Goal: Communication & Community: Answer question/provide support

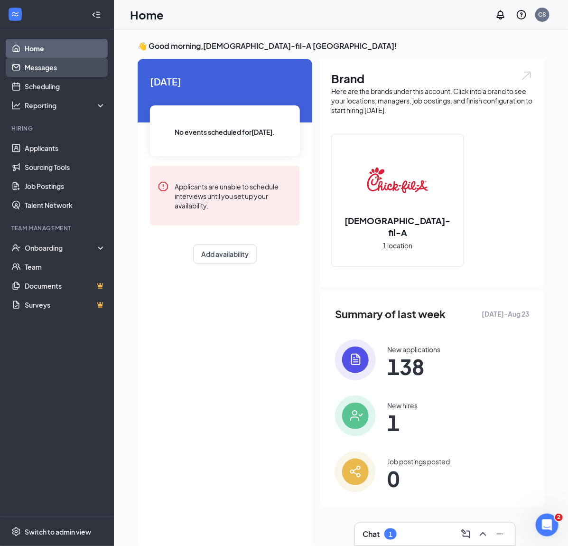
click at [69, 61] on link "Messages" at bounding box center [65, 67] width 81 height 19
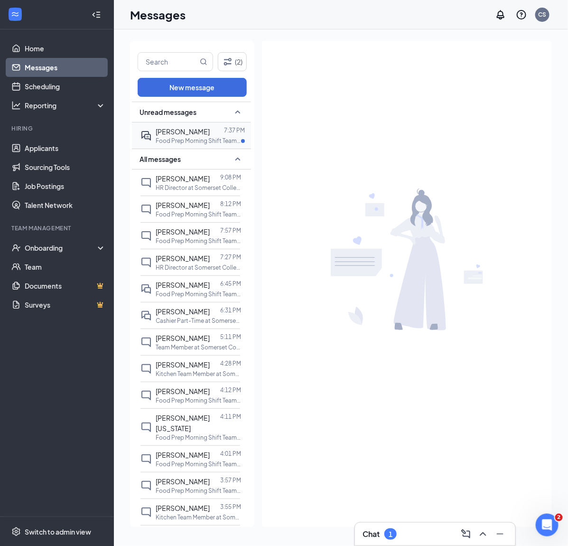
click at [176, 141] on p "Food Prep Morning Shift Team Member at Somerset Collection North" at bounding box center [198, 141] width 85 height 8
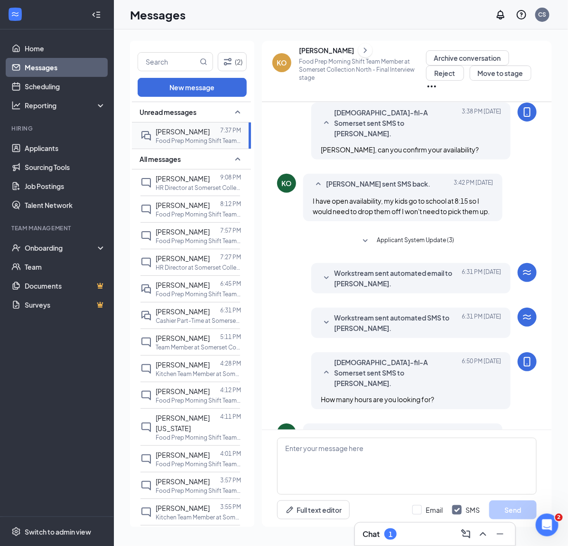
scroll to position [87, 0]
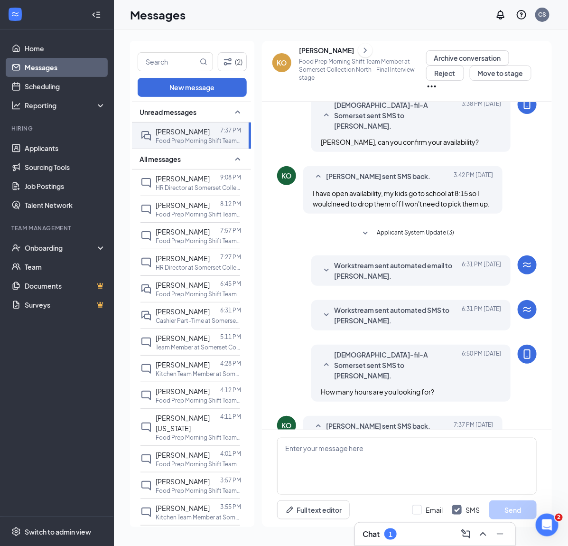
click at [356, 438] on span "Between 30-40" at bounding box center [337, 442] width 48 height 9
copy div "Between 30-40"
drag, startPoint x: 325, startPoint y: 391, endPoint x: 388, endPoint y: 394, distance: 62.7
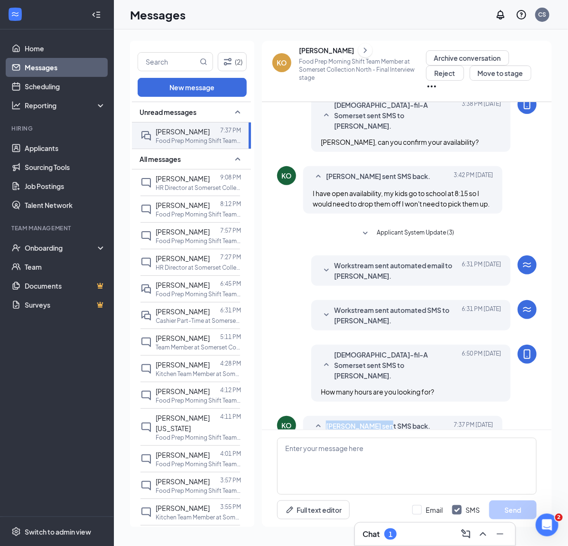
click at [388, 420] on span "Kandise Ogunnupe sent SMS back." at bounding box center [378, 425] width 104 height 11
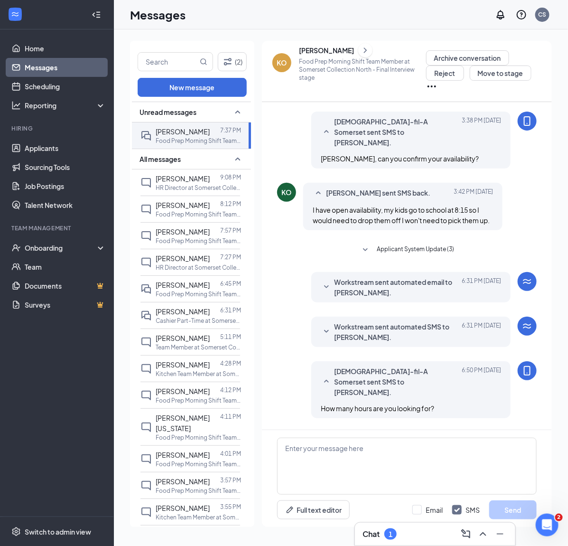
copy span "[PERSON_NAME]"
click at [188, 289] on span "[PERSON_NAME]" at bounding box center [183, 284] width 54 height 9
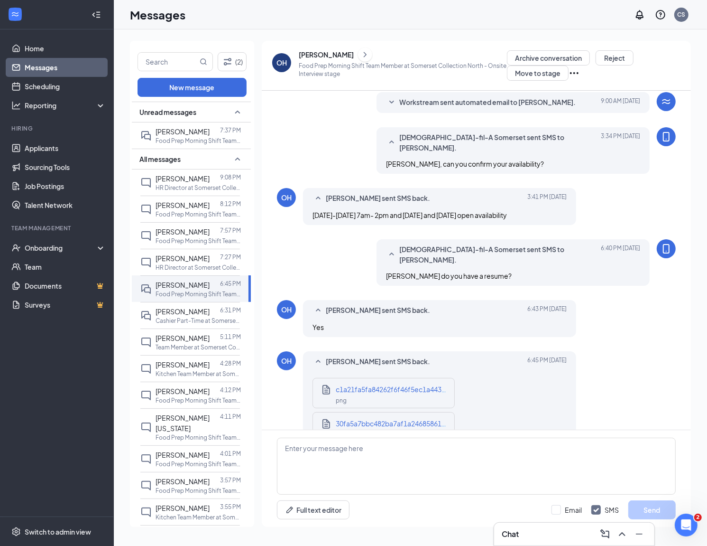
scroll to position [44, 0]
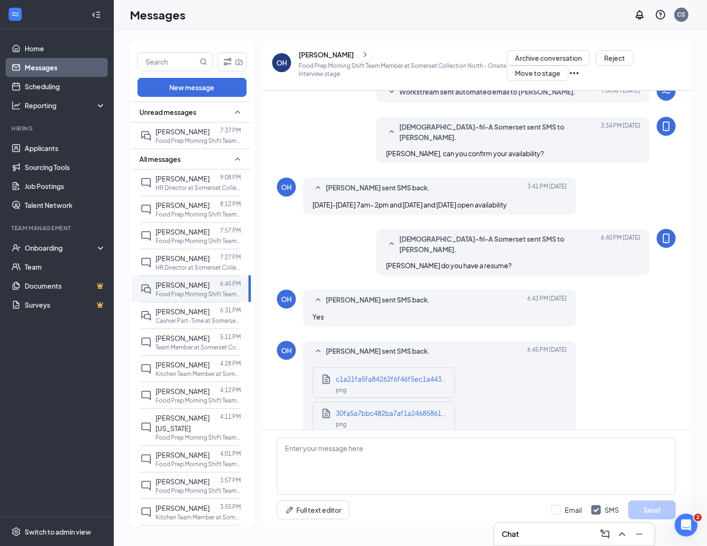
click at [374, 367] on div "c1a21fa5fa84262f6f46f5ec1a44306b.png png" at bounding box center [384, 382] width 142 height 30
click at [367, 374] on span "c1a21fa5fa84262f6f46f5ec1a44306b.png" at bounding box center [402, 378] width 132 height 9
click at [315, 462] on textarea at bounding box center [476, 465] width 399 height 57
drag, startPoint x: 348, startPoint y: 53, endPoint x: 288, endPoint y: 50, distance: 60.3
click at [288, 50] on div "OH Olajuwon Hart Food Prep Morning Shift Team Member at Somerset Collection Nor…" at bounding box center [389, 62] width 235 height 24
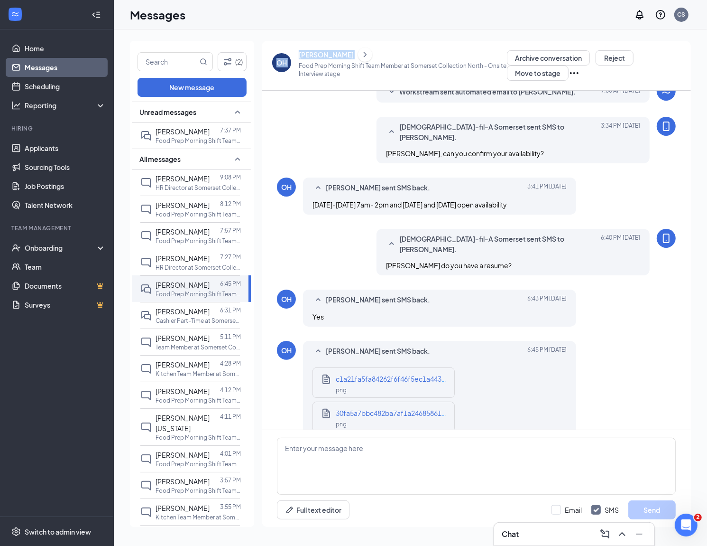
click at [316, 45] on div "OH Olajuwon Hart Food Prep Morning Shift Team Member at Somerset Collection Nor…" at bounding box center [476, 66] width 429 height 50
drag, startPoint x: 298, startPoint y: 51, endPoint x: 341, endPoint y: 51, distance: 43.2
click at [343, 54] on div "OH Olajuwon Hart Food Prep Morning Shift Team Member at Somerset Collection Nor…" at bounding box center [389, 62] width 235 height 24
copy div "Olajuwon Har"
click at [192, 315] on span "[PERSON_NAME]" at bounding box center [183, 311] width 54 height 9
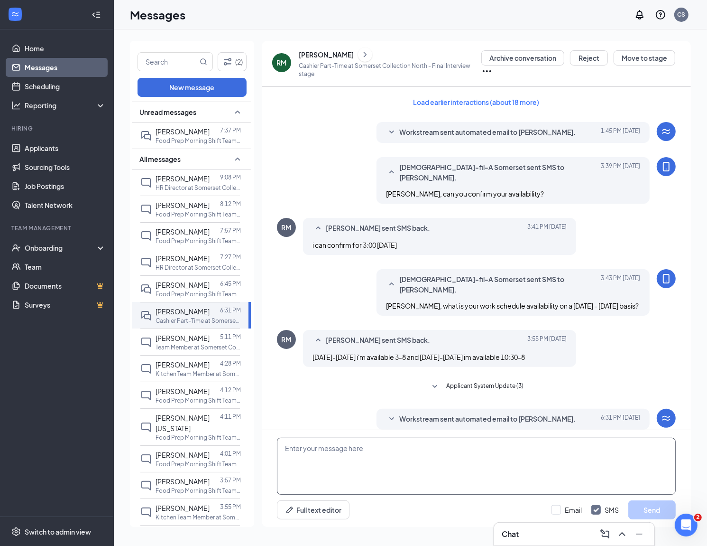
scroll to position [25, 0]
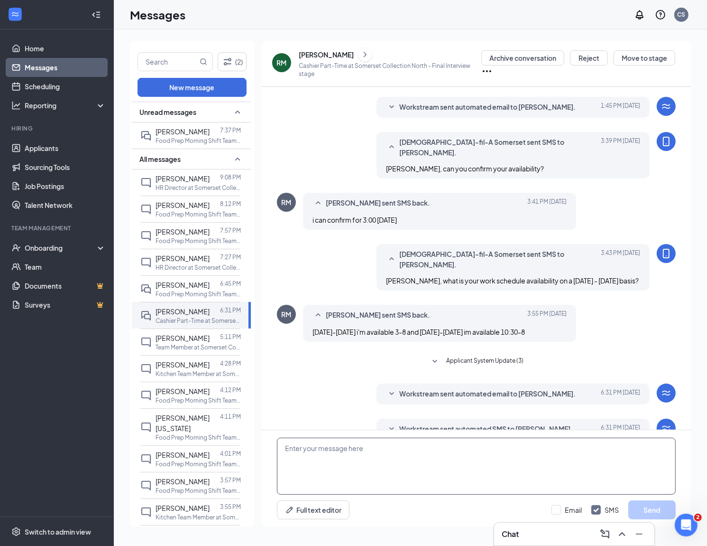
click at [325, 448] on textarea at bounding box center [476, 465] width 399 height 57
drag, startPoint x: 318, startPoint y: 450, endPoint x: 404, endPoint y: 451, distance: 85.9
click at [404, 451] on textarea "Rahimah, it is good pract" at bounding box center [476, 465] width 399 height 57
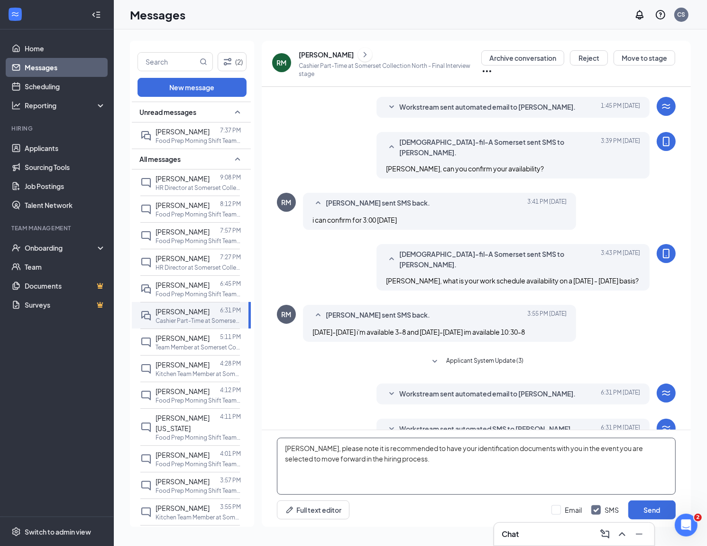
click at [442, 461] on textarea "Rahimah, please note it is recommended to have your identification documents wi…" at bounding box center [476, 465] width 399 height 57
type textarea "Rahimah, please note it is recommended to have your identification documents wi…"
click at [567, 512] on button "Send" at bounding box center [652, 509] width 47 height 19
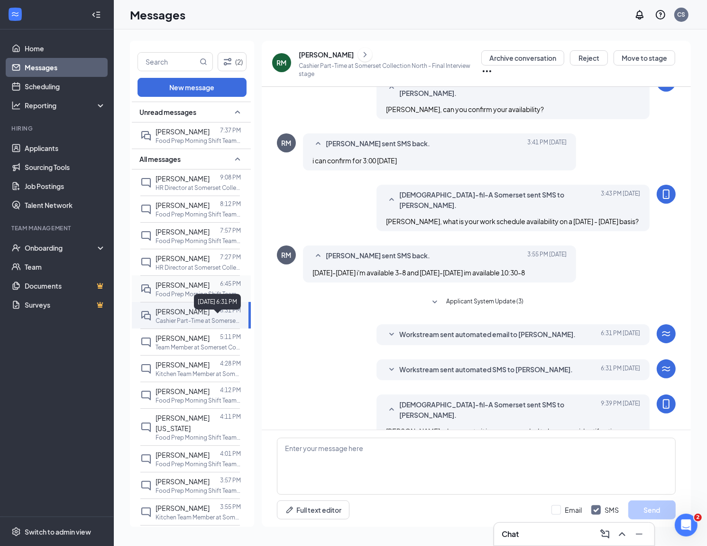
scroll to position [87, 0]
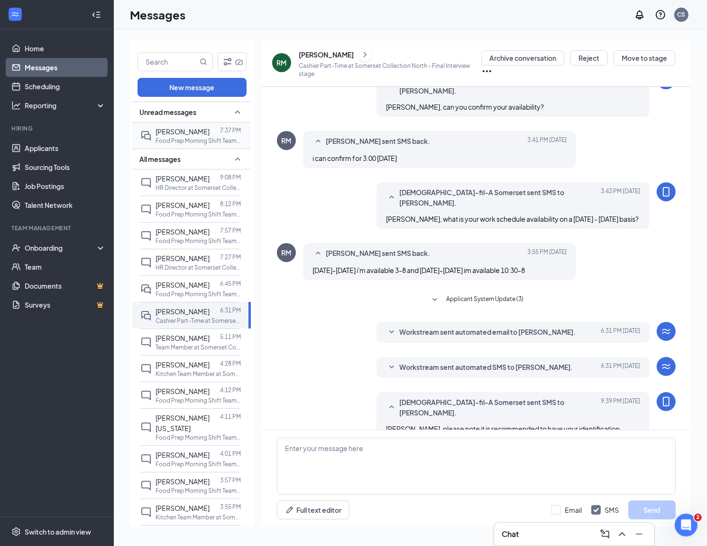
click at [186, 137] on p "Food Prep Morning Shift Team Member at Somerset Collection North" at bounding box center [198, 141] width 85 height 8
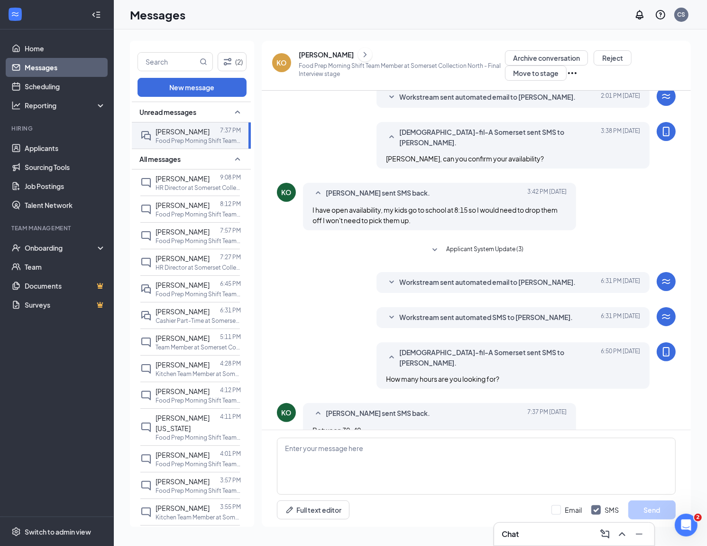
scroll to position [39, 0]
click at [345, 463] on textarea at bounding box center [476, 465] width 399 height 57
paste textarea "Rahimah, please note it is recommended to have your identification documents wi…"
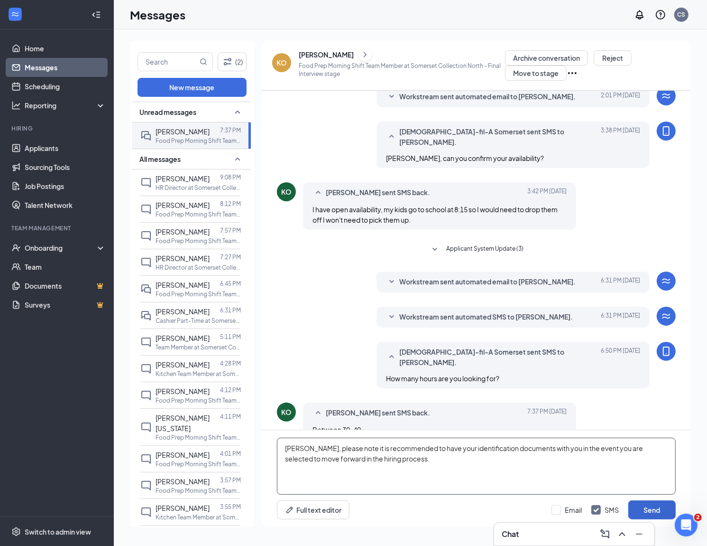
type textarea "Rahimah, please note it is recommended to have your identification documents wi…"
click at [567, 507] on button "Send" at bounding box center [652, 509] width 47 height 19
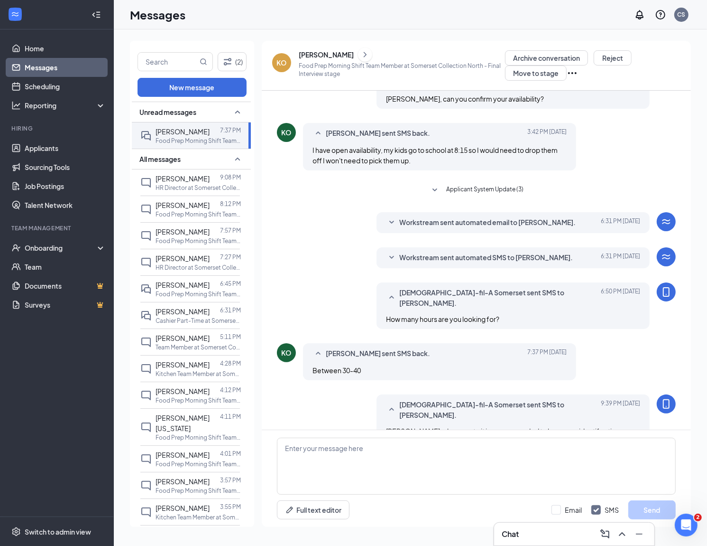
scroll to position [101, 0]
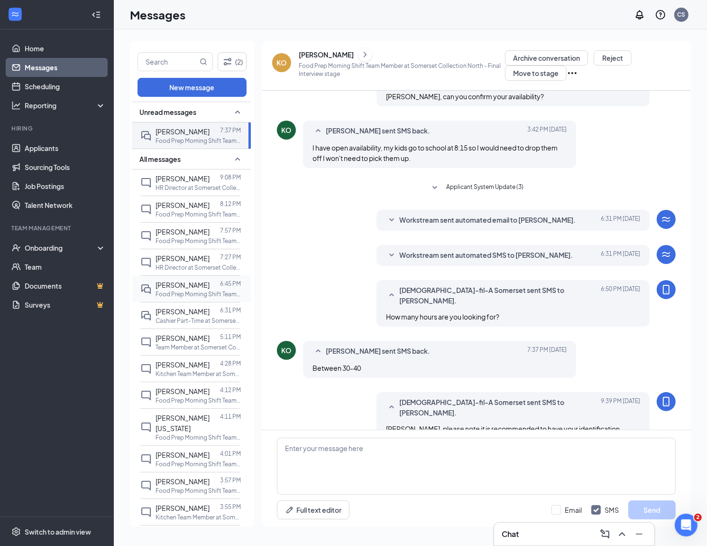
click at [181, 298] on p "Food Prep Morning Shift Team Member at Somerset Collection North" at bounding box center [198, 294] width 85 height 8
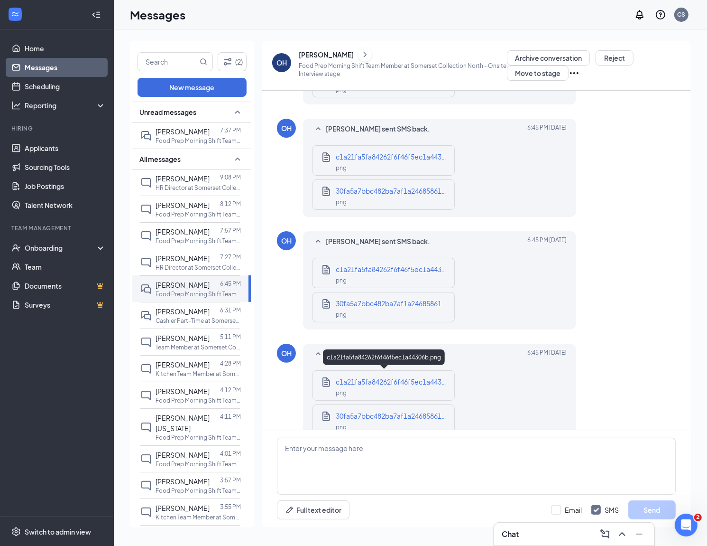
scroll to position [493, 0]
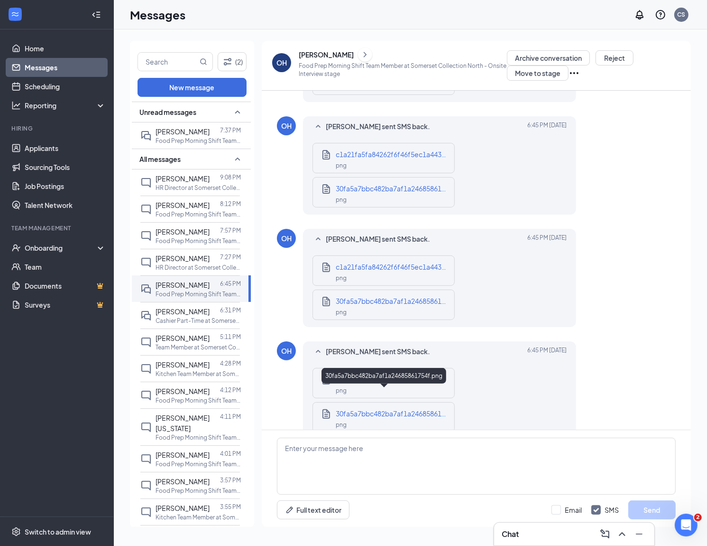
click at [369, 418] on div "png" at bounding box center [393, 423] width 114 height 11
click at [341, 409] on span "30fa5a7bbc482ba7af1a24685861754f.png" at bounding box center [403, 413] width 134 height 9
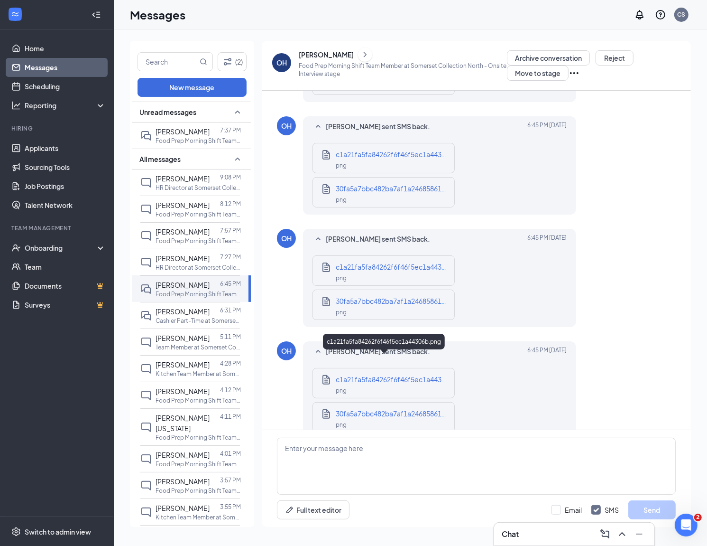
click at [347, 375] on span "c1a21fa5fa84262f6f46f5ec1a44306b.png" at bounding box center [402, 379] width 132 height 9
click at [358, 306] on div "png" at bounding box center [393, 311] width 114 height 11
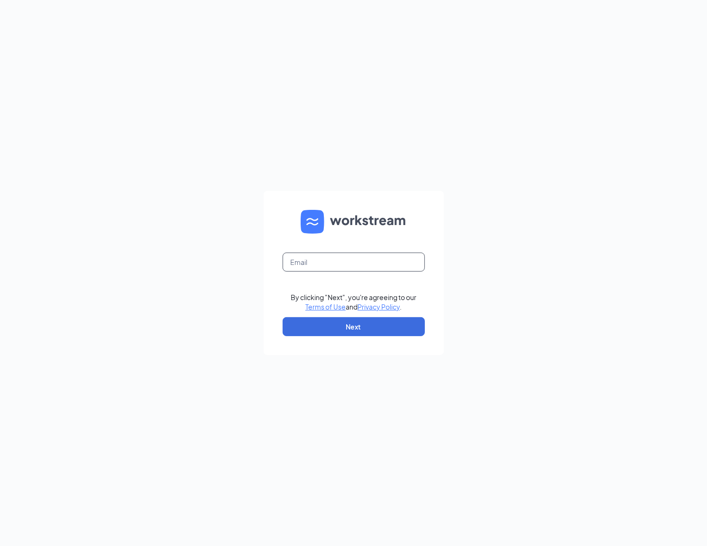
click at [375, 258] on input "text" at bounding box center [354, 261] width 142 height 19
type input "cfasomersetmall@gmail.com"
click at [351, 329] on button "Next" at bounding box center [354, 326] width 142 height 19
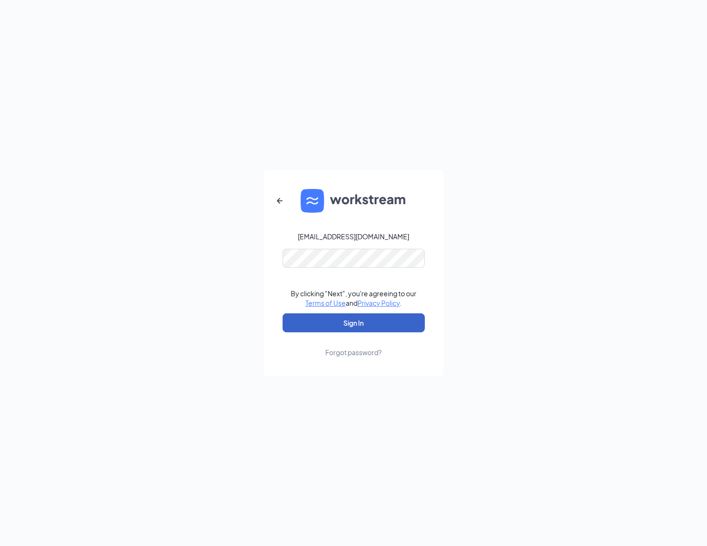
click at [349, 321] on button "Sign In" at bounding box center [354, 322] width 142 height 19
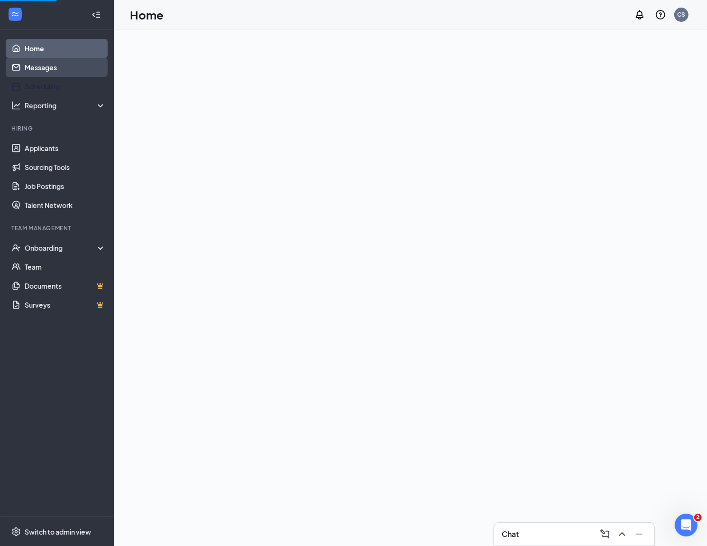
click at [79, 76] on link "Messages" at bounding box center [65, 67] width 81 height 19
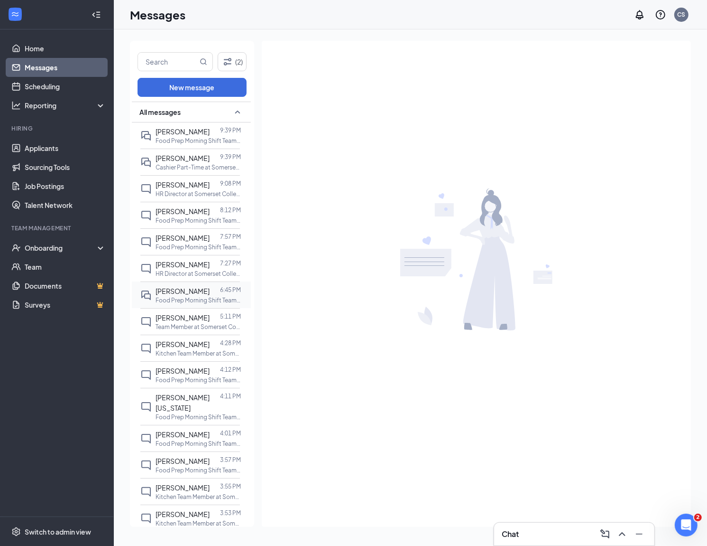
click at [185, 295] on span "[PERSON_NAME]" at bounding box center [183, 291] width 54 height 9
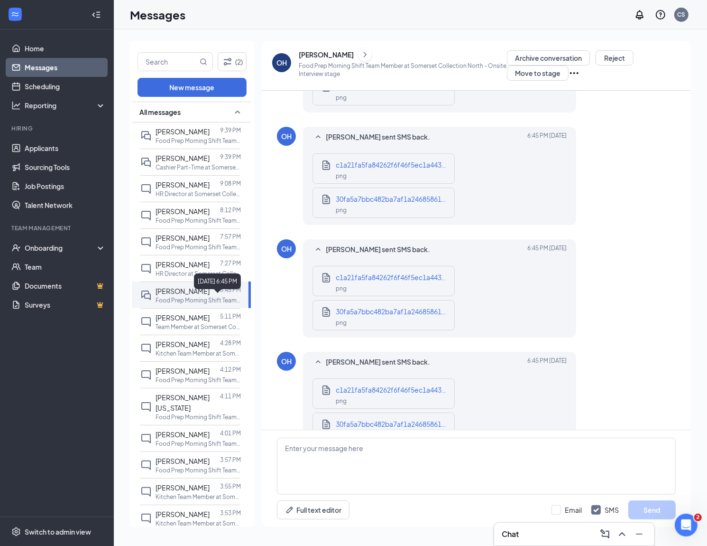
scroll to position [493, 0]
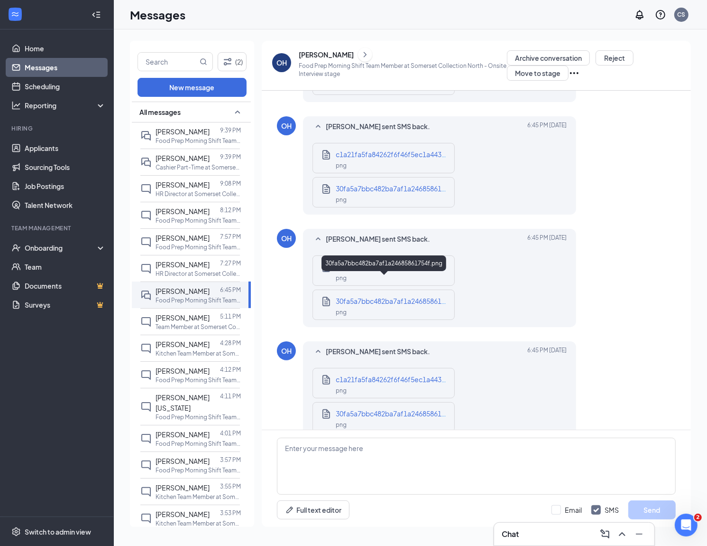
click at [356, 297] on span "30fa5a7bbc482ba7af1a24685861754f.png" at bounding box center [403, 301] width 134 height 9
click at [344, 262] on span "c1a21fa5fa84262f6f46f5ec1a44306b.png" at bounding box center [402, 266] width 132 height 9
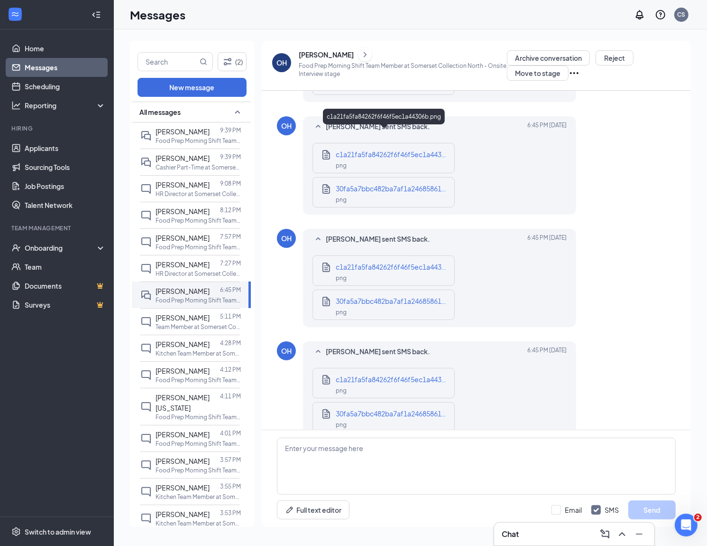
click at [391, 177] on div "30fa5a7bbc482ba7af1a24685861754f.png png" at bounding box center [384, 192] width 142 height 30
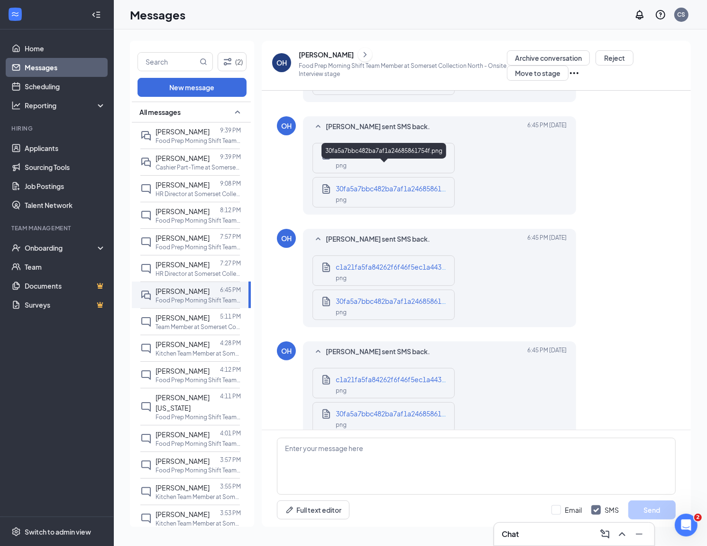
click at [385, 184] on span "30fa5a7bbc482ba7af1a24685861754f.png" at bounding box center [403, 188] width 134 height 9
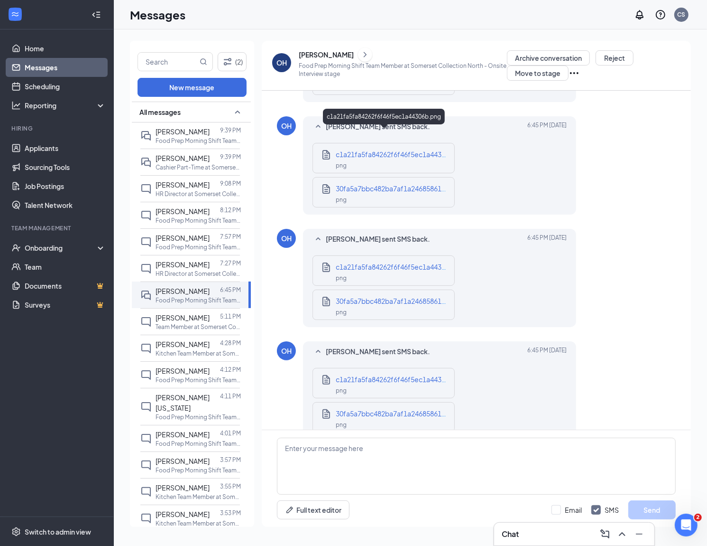
click at [378, 159] on div "png" at bounding box center [393, 164] width 114 height 11
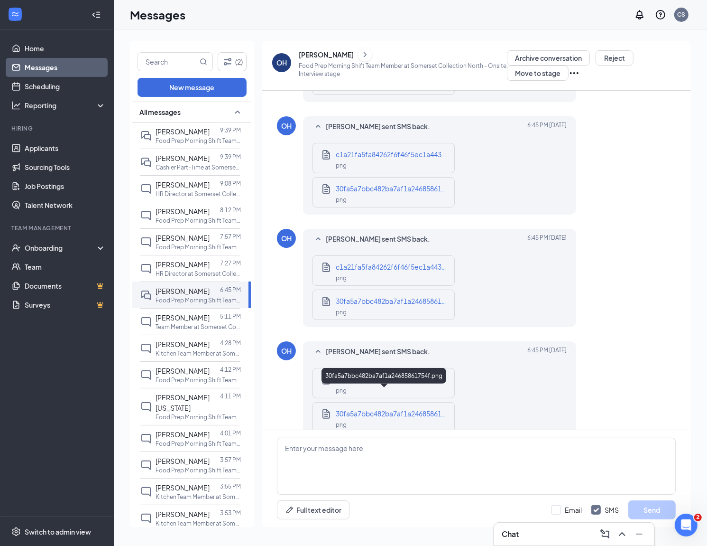
click at [349, 418] on div "png" at bounding box center [393, 423] width 114 height 11
click at [353, 375] on span "c1a21fa5fa84262f6f46f5ec1a44306b.png" at bounding box center [402, 379] width 132 height 9
click at [351, 461] on textarea at bounding box center [476, 465] width 399 height 57
drag, startPoint x: 297, startPoint y: 47, endPoint x: 328, endPoint y: 57, distance: 32.0
click at [328, 57] on div "OH Olajuwon Hart Food Prep Morning Shift Team Member at Somerset Collection Nor…" at bounding box center [476, 66] width 429 height 50
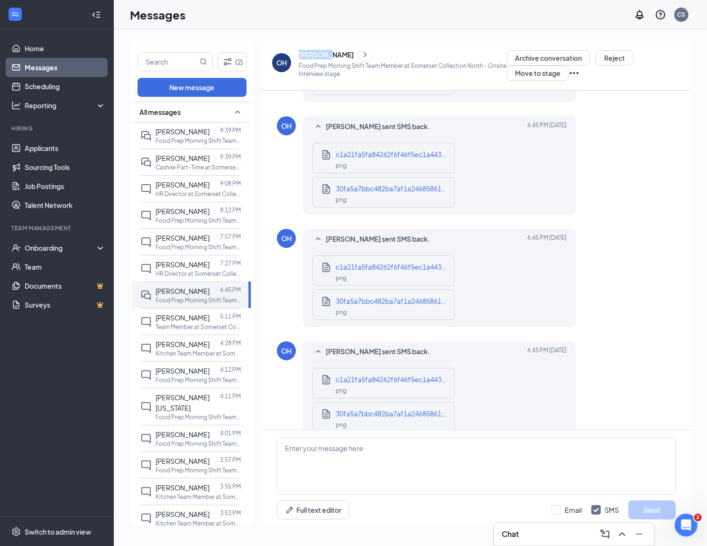
copy div "Olajuwon"
click at [343, 477] on textarea at bounding box center [476, 465] width 399 height 57
paste textarea "Olajuwon"
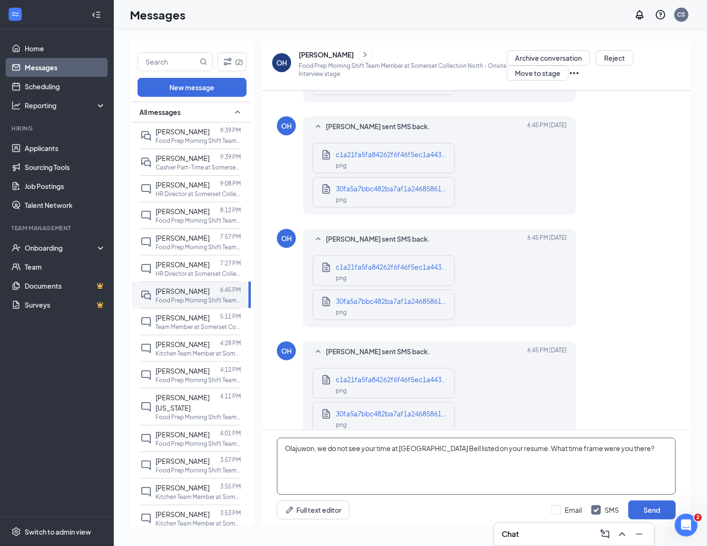
click at [591, 447] on textarea "Olajuwon, we do not see your time at Taco Bell listed on your resume. What time…" at bounding box center [476, 465] width 399 height 57
click at [592, 447] on textarea "Olajuwon, we do not see your time at Taco Bell listed on your resume. What time…" at bounding box center [476, 465] width 399 height 57
type textarea "Olajuwon, we do not see your time at [GEOGRAPHIC_DATA] Bell listed on your resu…"
click at [652, 504] on button "Send" at bounding box center [652, 509] width 47 height 19
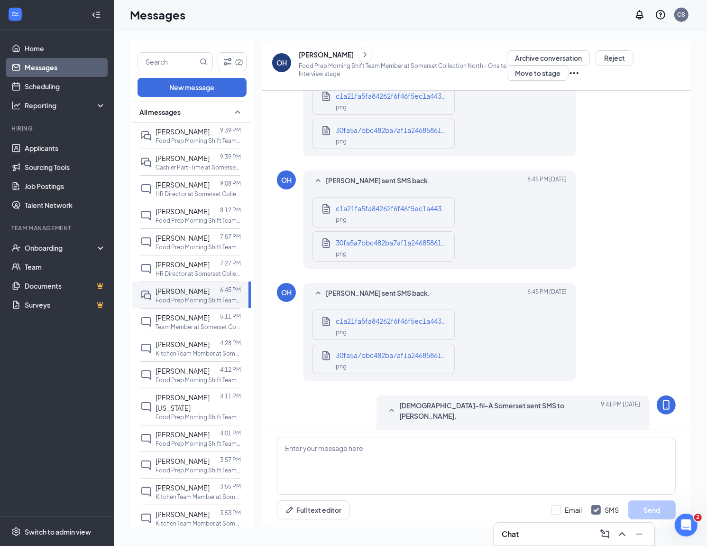
scroll to position [555, 0]
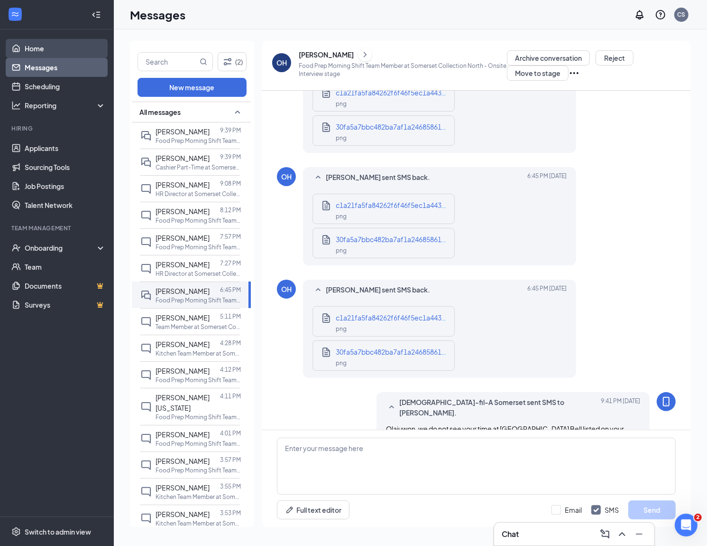
click at [35, 49] on link "Home" at bounding box center [65, 48] width 81 height 19
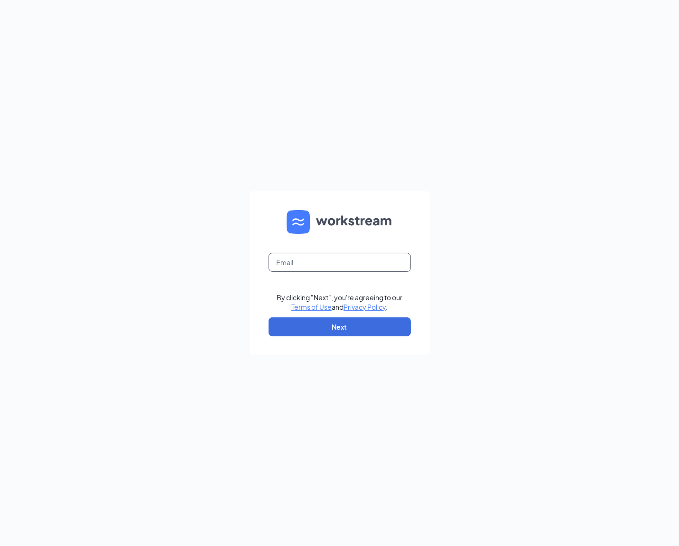
click at [349, 259] on input "text" at bounding box center [340, 262] width 142 height 19
type input "cfasomersetmall@gmail.com"
click at [340, 324] on button "Next" at bounding box center [340, 326] width 142 height 19
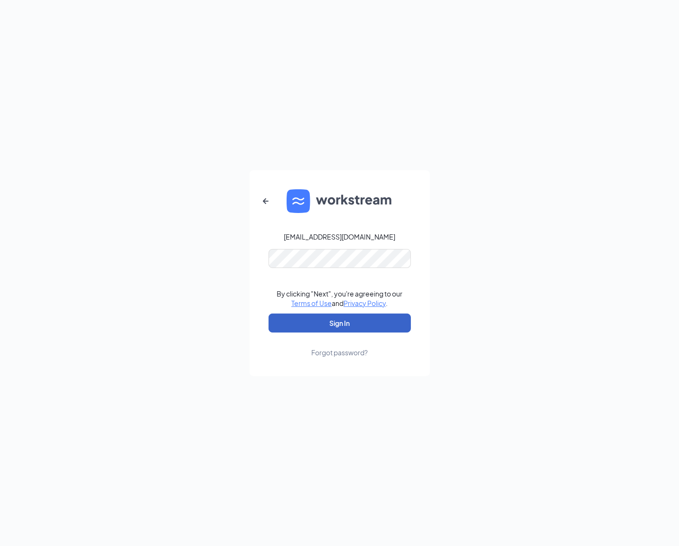
click at [339, 317] on button "Sign In" at bounding box center [340, 323] width 142 height 19
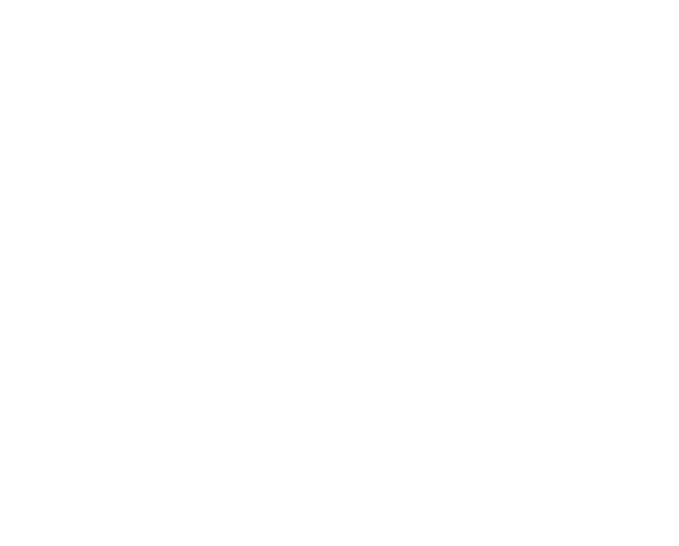
click at [0, 0] on html at bounding box center [0, 0] width 0 height 0
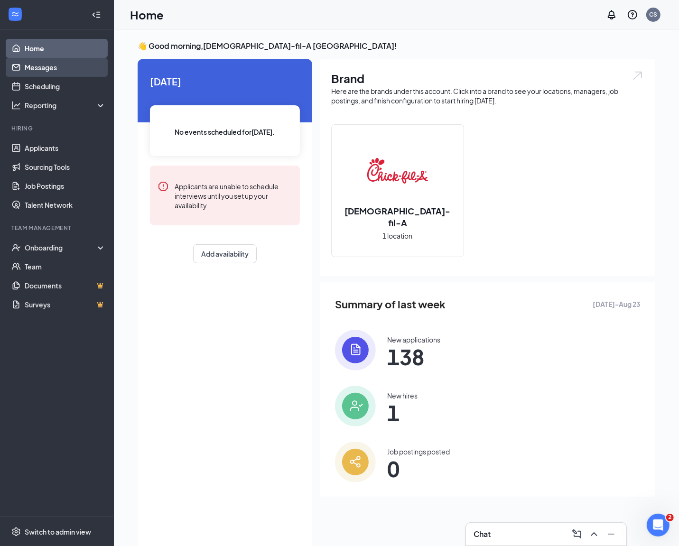
click at [59, 71] on link "Messages" at bounding box center [65, 67] width 81 height 19
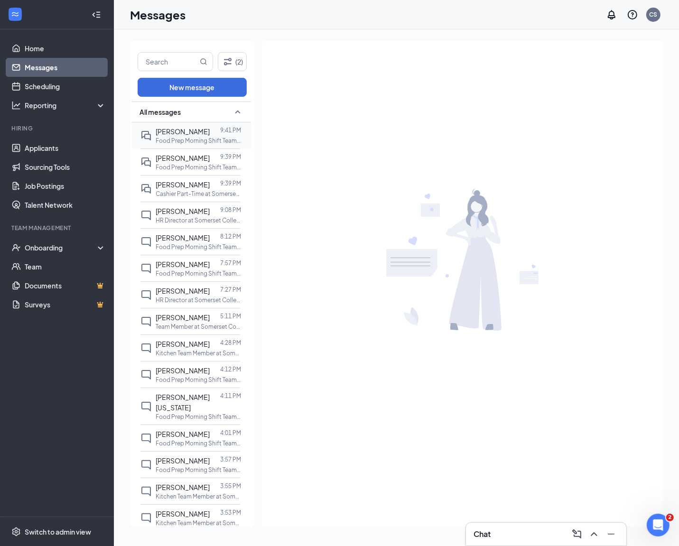
click at [216, 135] on div at bounding box center [215, 131] width 10 height 10
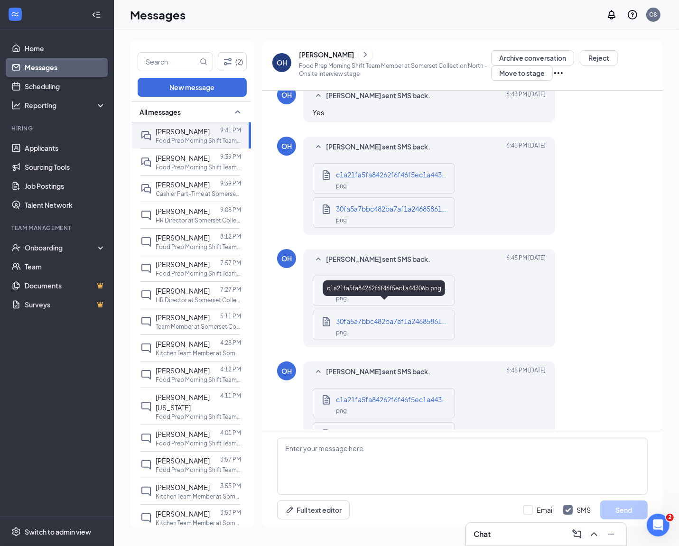
scroll to position [116, 0]
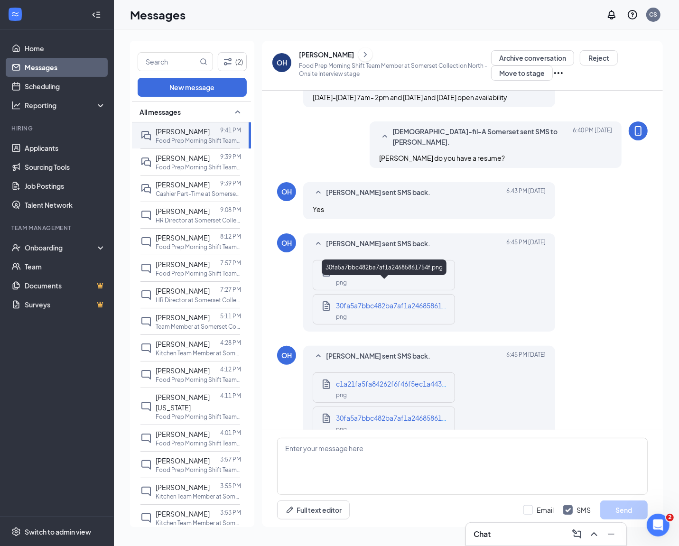
click at [374, 267] on span "c1a21fa5fa84262f6f46f5ec1a44306b.png" at bounding box center [402, 271] width 132 height 9
click at [361, 273] on div "30fa5a7bbc482ba7af1a24685861754f.png" at bounding box center [384, 268] width 125 height 16
click at [359, 300] on div "30fa5a7bbc482ba7af1a24685861754f.png" at bounding box center [393, 305] width 114 height 10
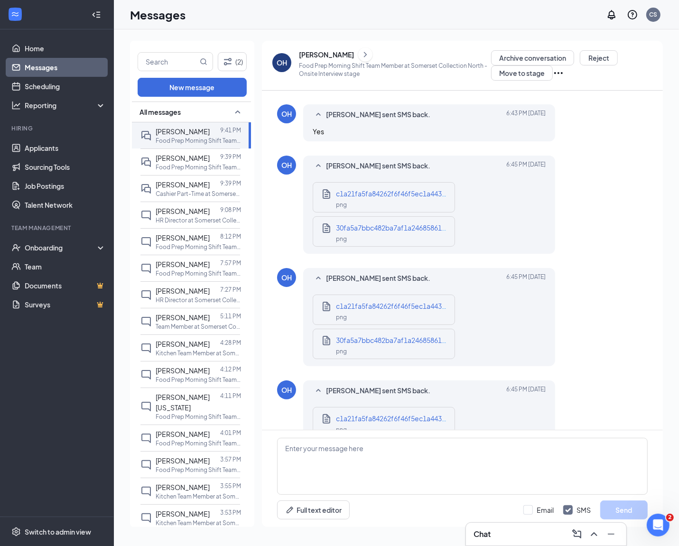
scroll to position [201, 0]
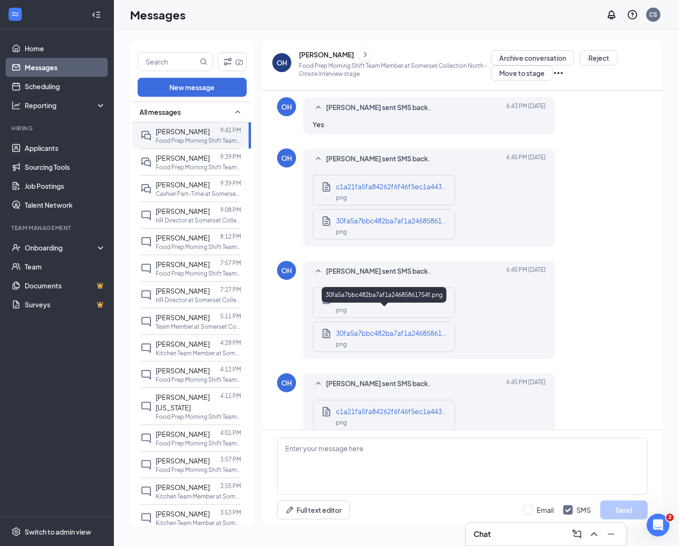
click at [359, 295] on span "c1a21fa5fa84262f6f46f5ec1a44306b.png" at bounding box center [402, 299] width 132 height 9
click at [379, 331] on div "30fa5a7bbc482ba7af1a24685861754f.png png" at bounding box center [384, 337] width 142 height 30
click at [376, 338] on div "png" at bounding box center [393, 343] width 114 height 11
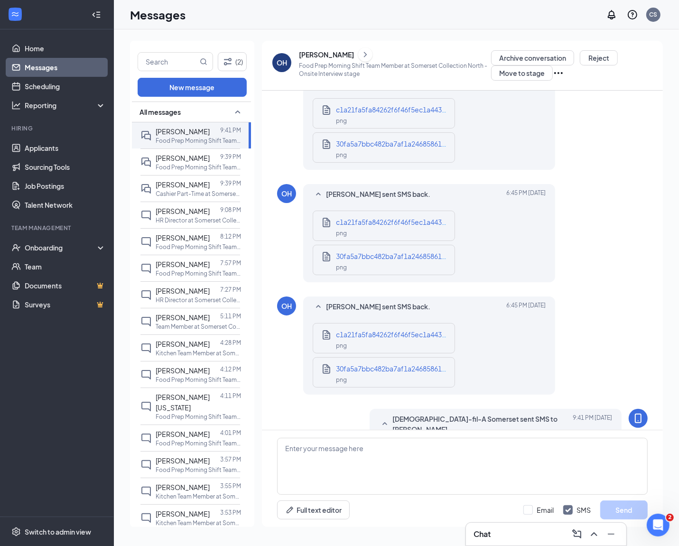
scroll to position [519, 0]
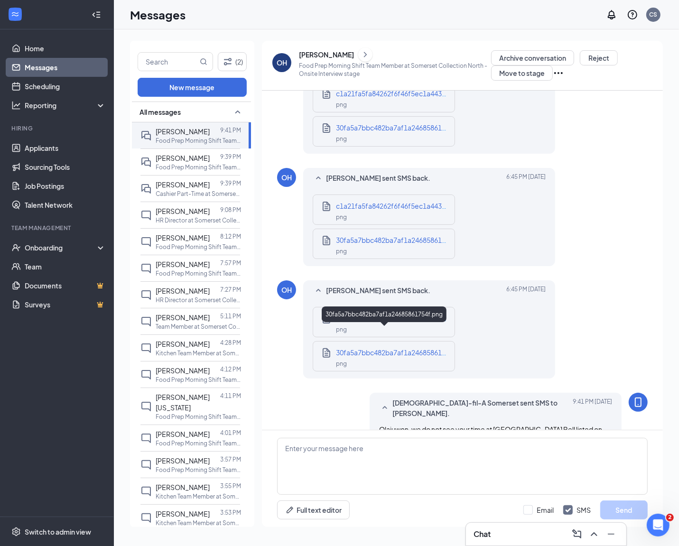
click at [350, 348] on span "30fa5a7bbc482ba7af1a24685861754f.png" at bounding box center [403, 352] width 134 height 9
click at [333, 50] on div "[PERSON_NAME]" at bounding box center [326, 54] width 55 height 9
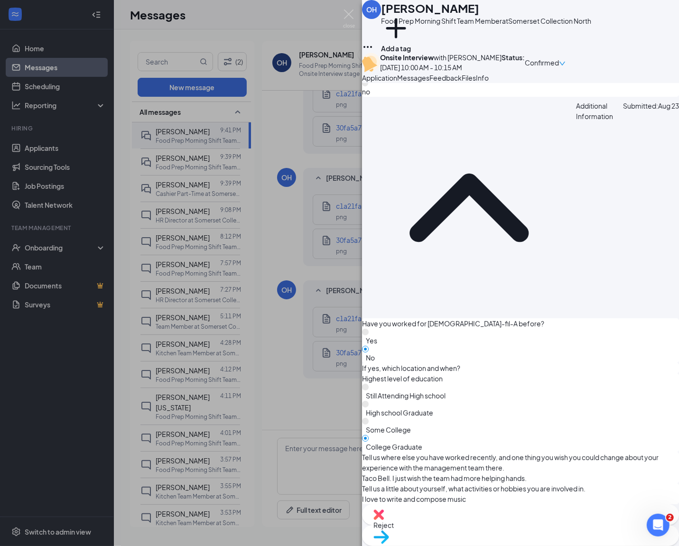
scroll to position [651, 0]
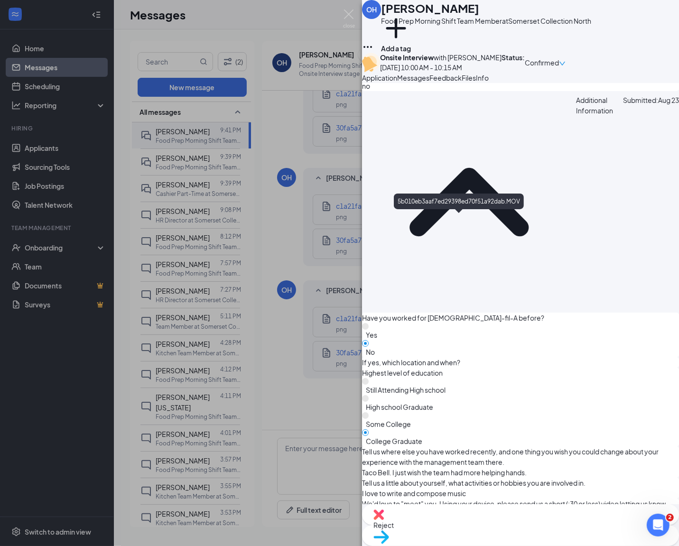
click at [512, 205] on div "5b010eb3aaf7ed29398ed70f51a92dab.MOV" at bounding box center [459, 202] width 130 height 16
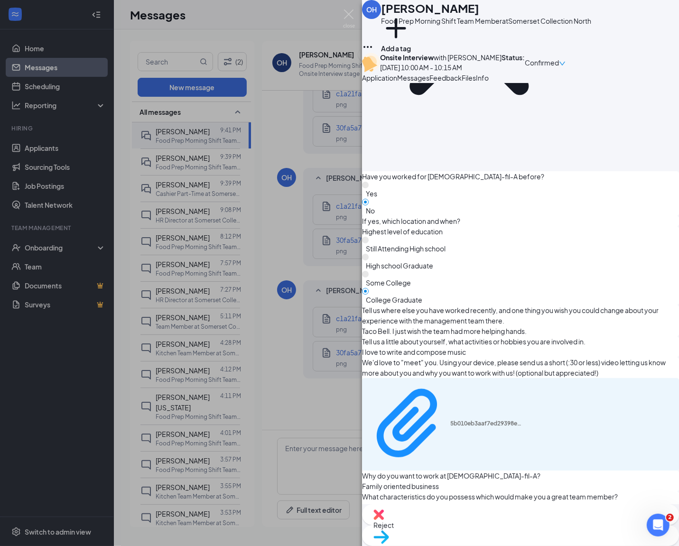
scroll to position [738, 0]
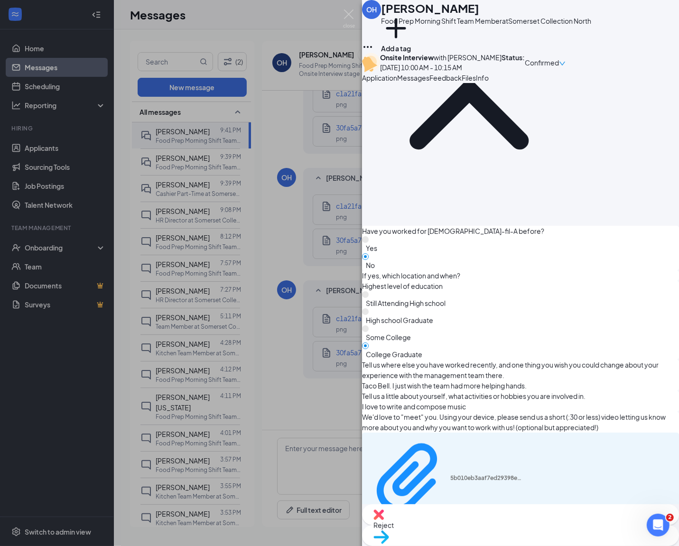
click at [476, 82] on span "Files" at bounding box center [469, 78] width 14 height 9
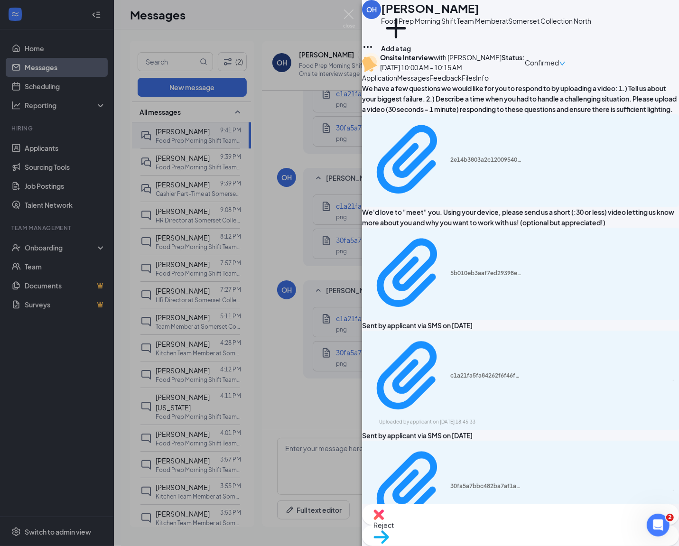
click at [489, 83] on div "Info" at bounding box center [482, 78] width 13 height 10
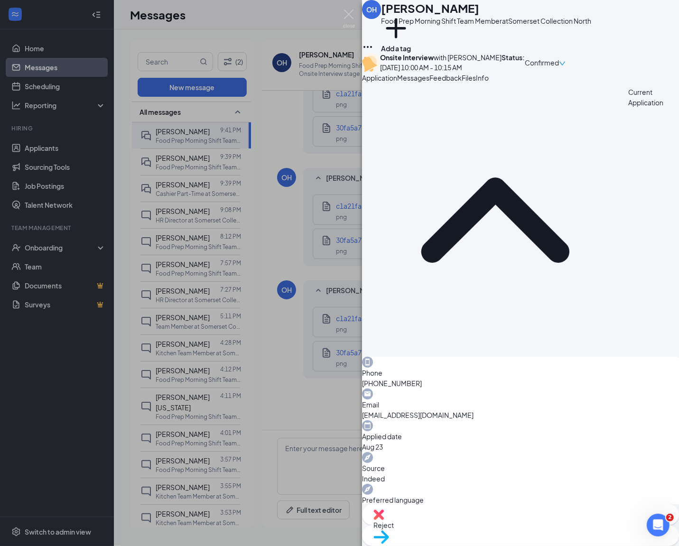
click at [429, 82] on span "Messages" at bounding box center [413, 78] width 32 height 9
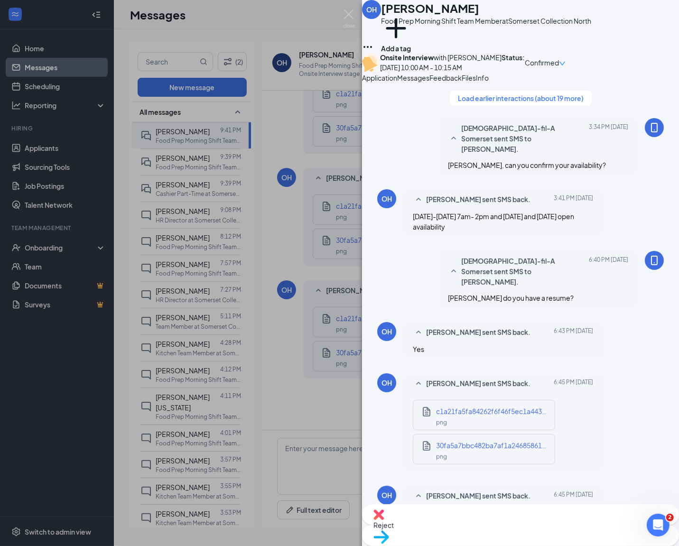
scroll to position [621, 0]
click at [397, 82] on span "Application" at bounding box center [379, 78] width 35 height 9
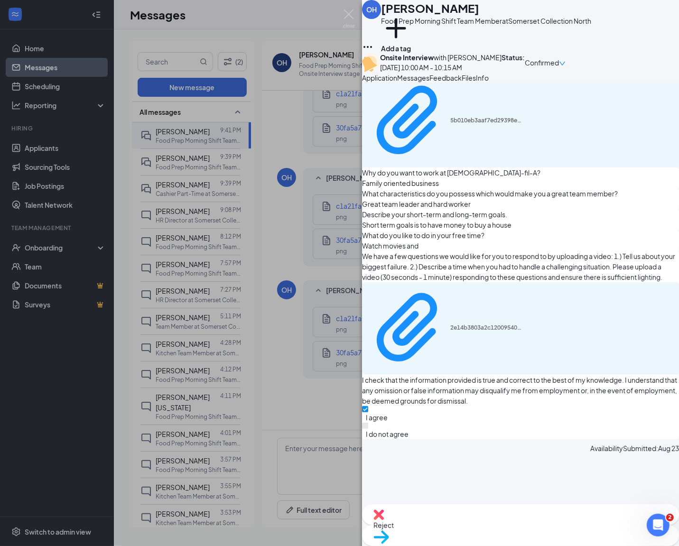
scroll to position [1092, 0]
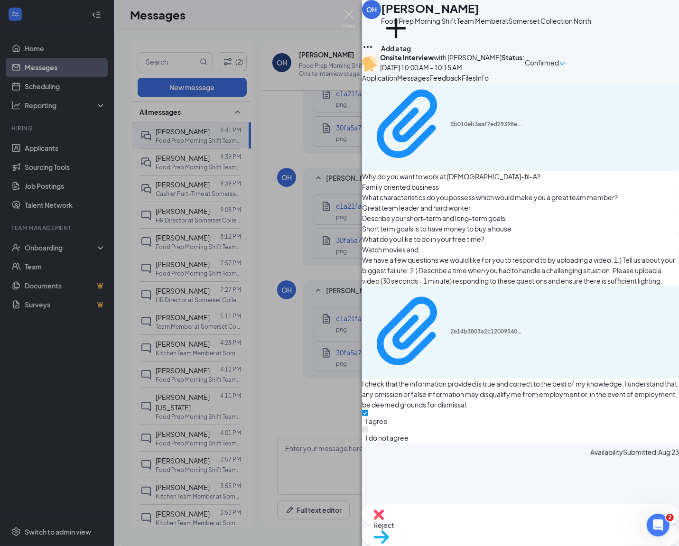
click at [313, 274] on div "OH [PERSON_NAME] Food Prep Morning Shift Team Member at Somerset Collection Nor…" at bounding box center [339, 273] width 679 height 546
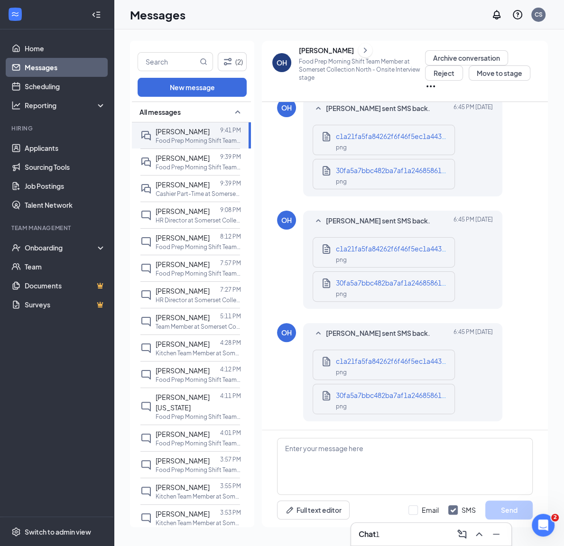
scroll to position [548, 0]
